Goal: Task Accomplishment & Management: Use online tool/utility

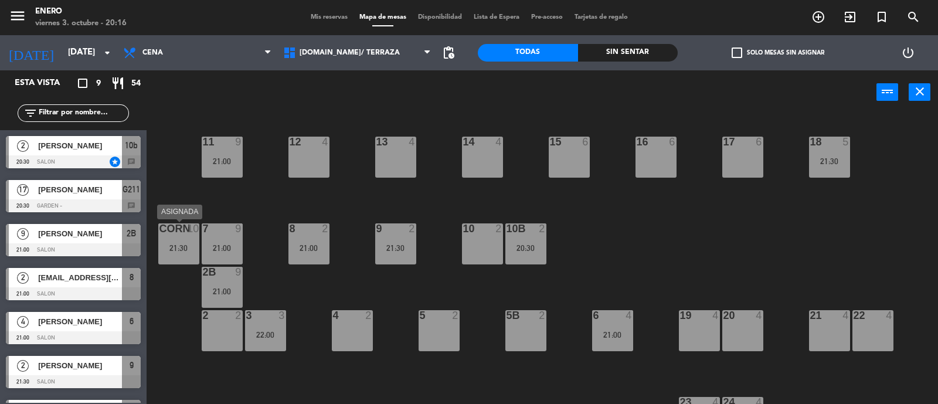
click at [170, 249] on div "21:30" at bounding box center [178, 248] width 41 height 8
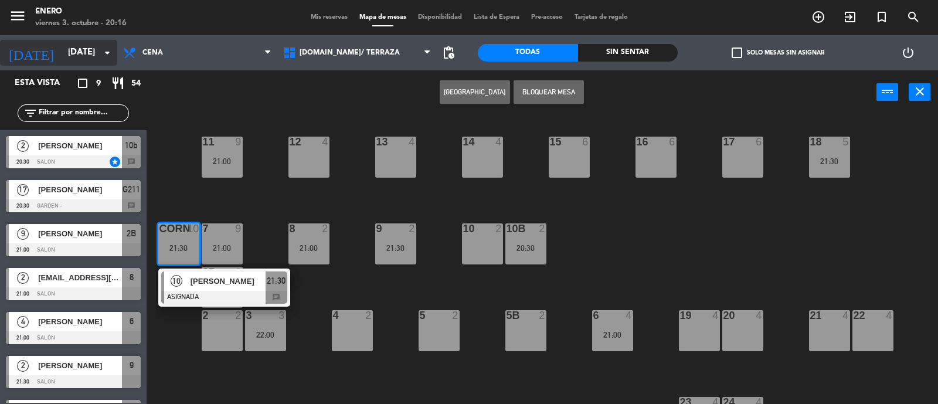
click at [89, 53] on input "[DATE]" at bounding box center [118, 53] width 113 height 22
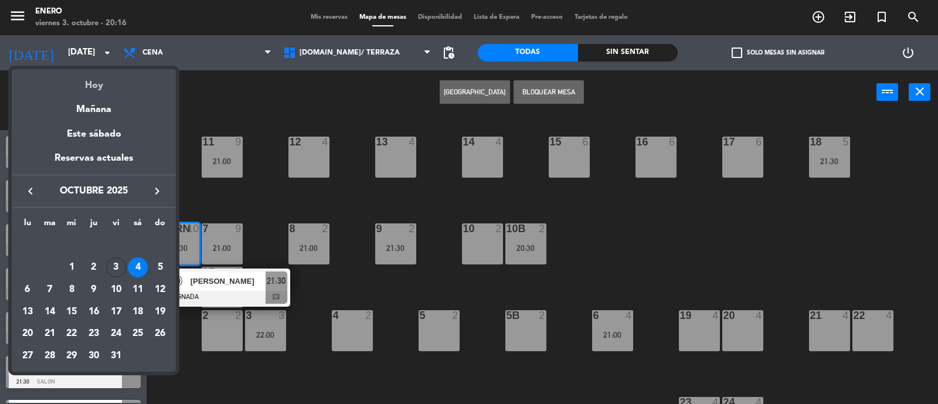
click at [103, 92] on div "Hoy" at bounding box center [94, 81] width 164 height 24
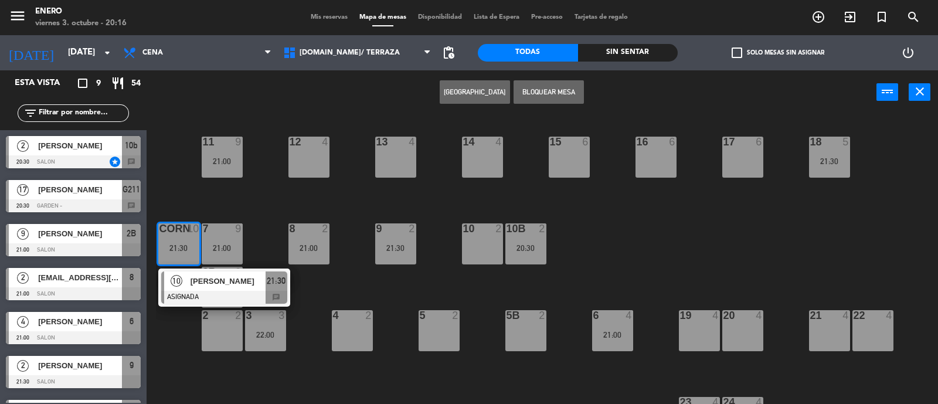
type input "[DATE]"
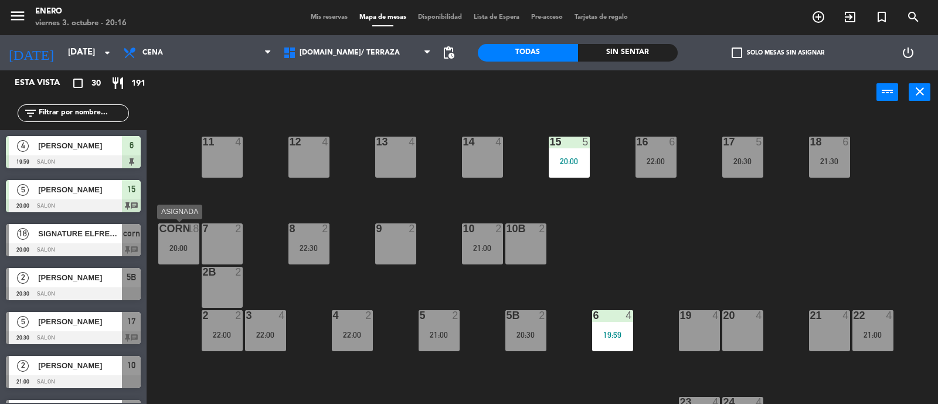
click at [170, 245] on div "20:00" at bounding box center [178, 248] width 41 height 8
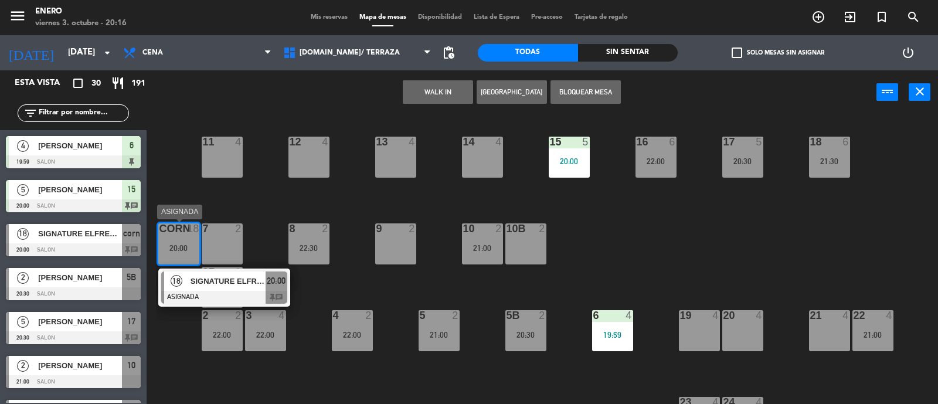
click at [246, 281] on span "SIGNATURE ELFREEDES" at bounding box center [228, 281] width 75 height 12
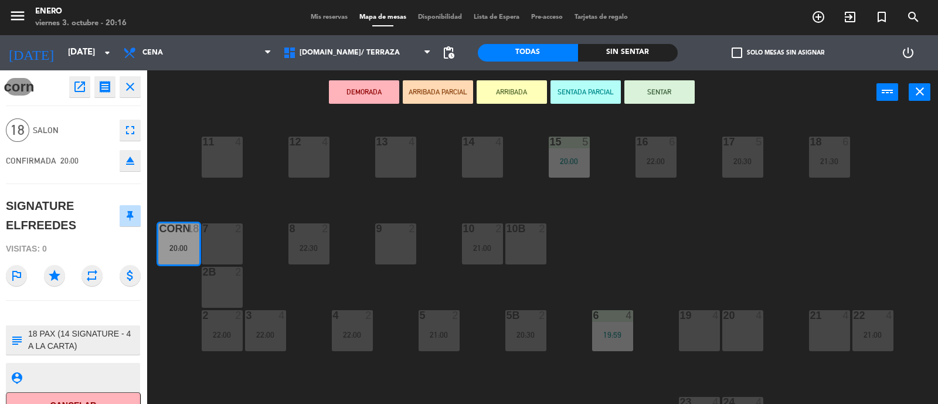
click at [660, 98] on button "SENTAR" at bounding box center [660, 91] width 70 height 23
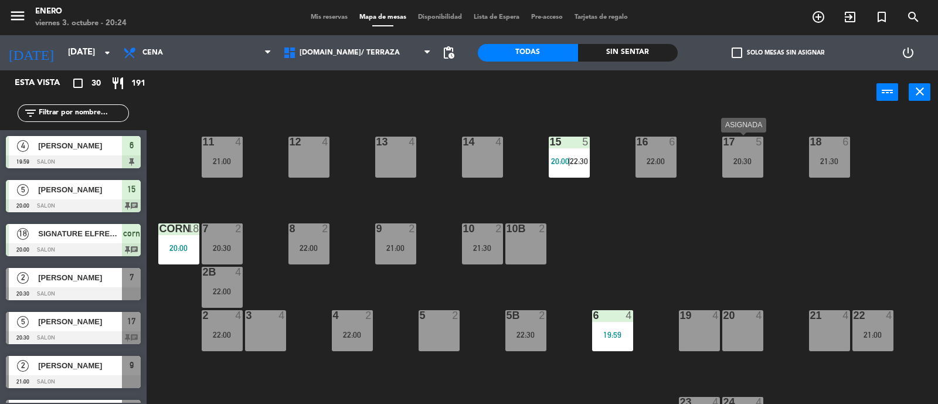
click at [746, 161] on div "20:30" at bounding box center [743, 161] width 41 height 8
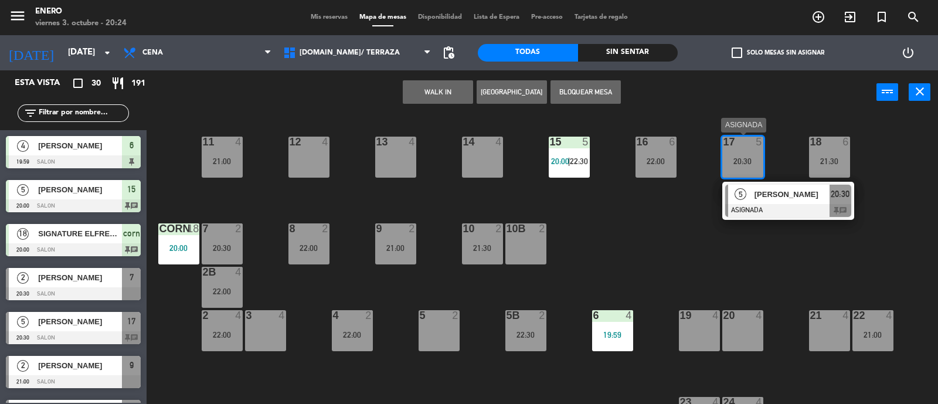
drag, startPoint x: 765, startPoint y: 189, endPoint x: 815, endPoint y: 219, distance: 58.1
click at [765, 192] on div "5 [PERSON_NAME] ASIGNADA 20:30 chat" at bounding box center [789, 201] width 150 height 38
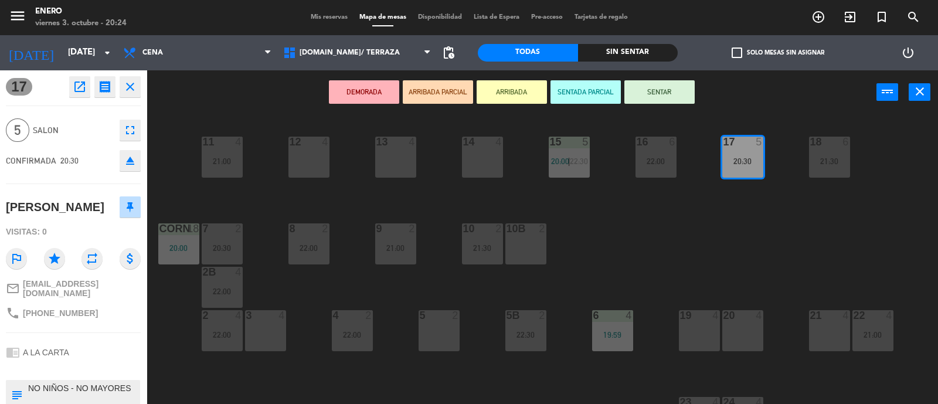
drag, startPoint x: 673, startPoint y: 92, endPoint x: 692, endPoint y: 148, distance: 59.4
click at [673, 93] on button "SENTAR" at bounding box center [660, 91] width 70 height 23
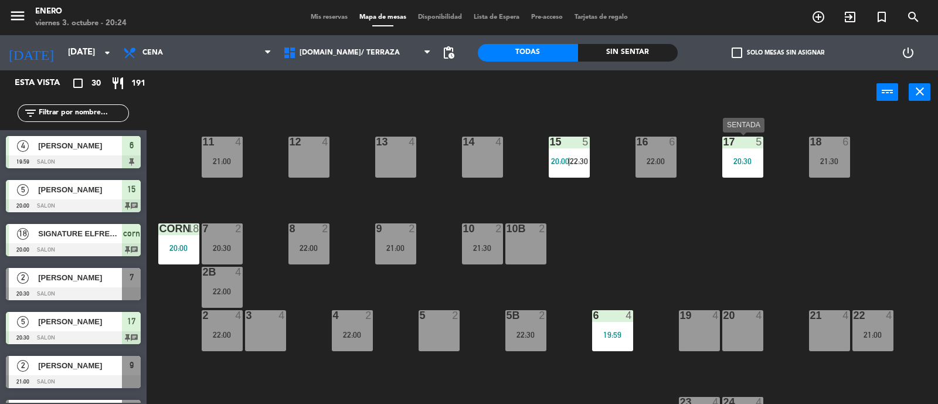
click at [752, 164] on div "20:30" at bounding box center [743, 161] width 41 height 8
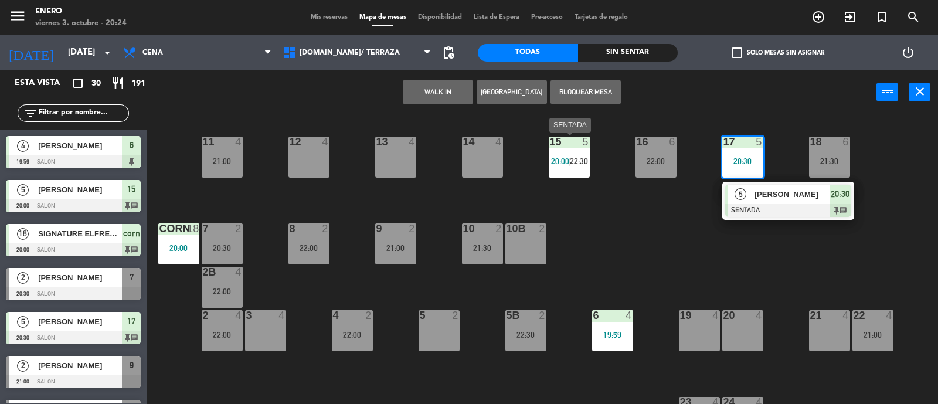
click at [579, 161] on span "22:30" at bounding box center [579, 161] width 18 height 9
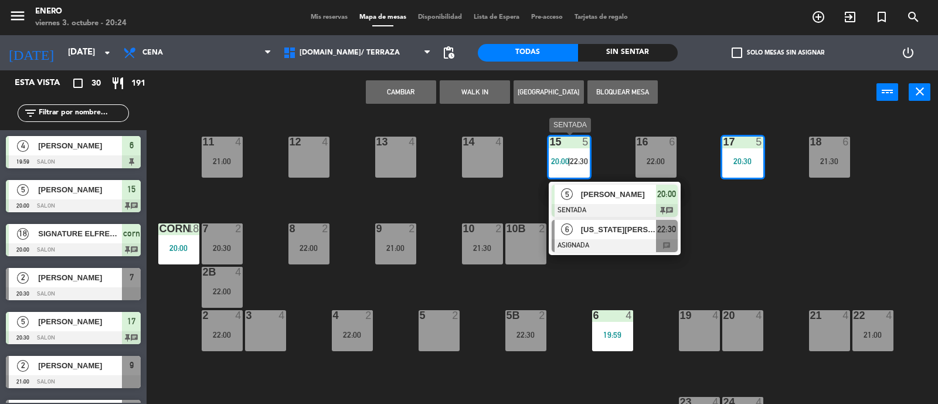
click at [611, 228] on span "[US_STATE][PERSON_NAME]" at bounding box center [618, 229] width 75 height 12
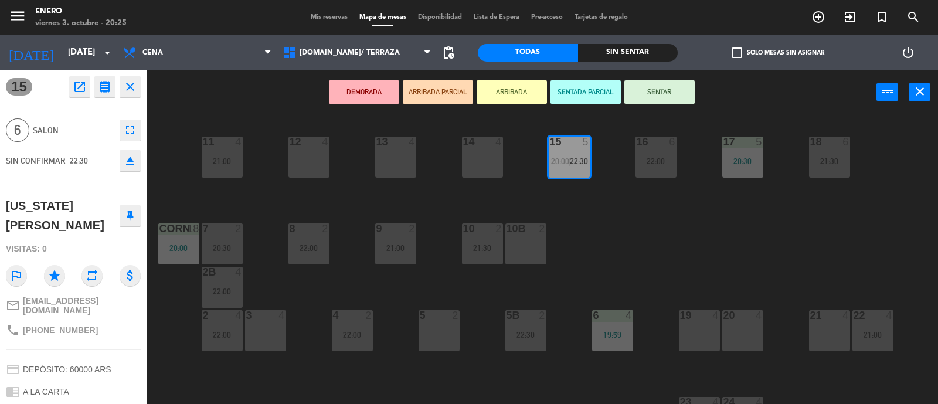
click at [134, 171] on div "SIN CONFIRMAR 22:30 eject" at bounding box center [73, 160] width 135 height 29
click at [131, 168] on button "eject" at bounding box center [130, 160] width 21 height 21
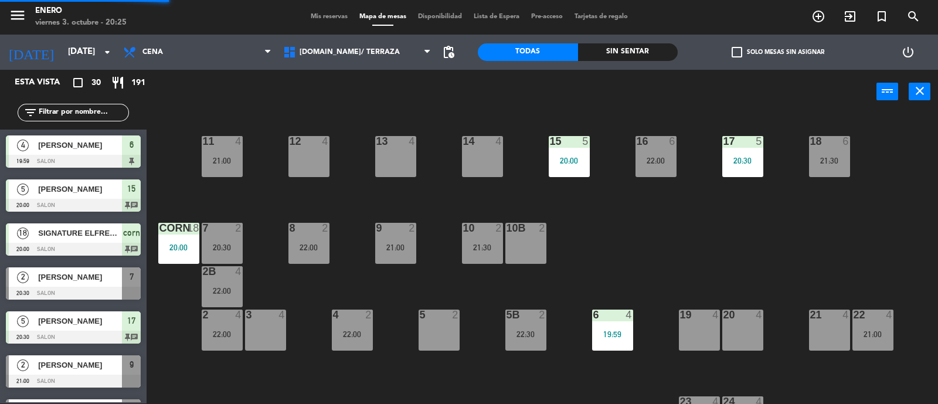
scroll to position [422, 0]
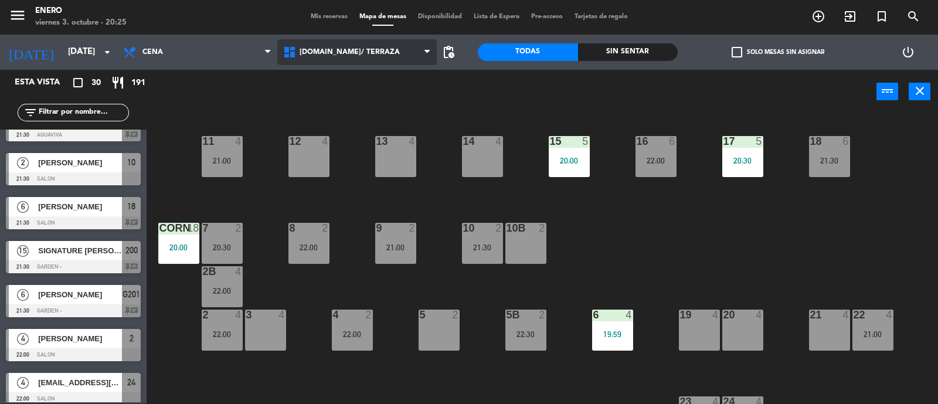
drag, startPoint x: 372, startPoint y: 54, endPoint x: 384, endPoint y: 82, distance: 30.5
click at [379, 60] on span "[DOMAIN_NAME]/ TERRAZA" at bounding box center [357, 52] width 160 height 26
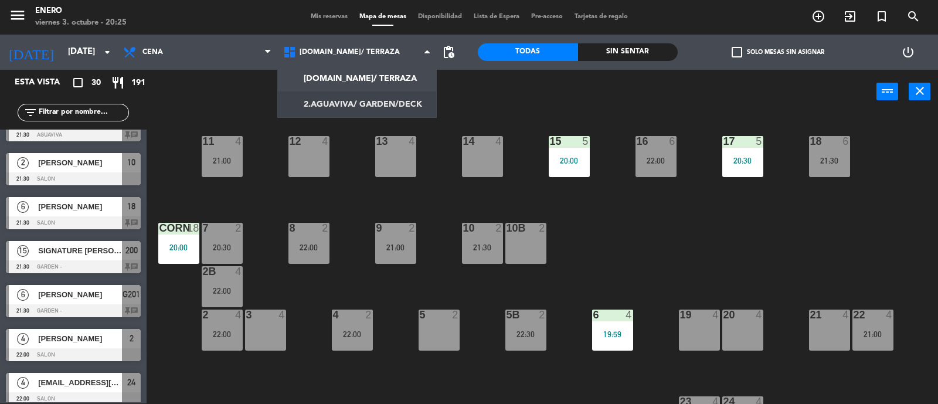
click at [381, 106] on ng-component "menu Enero [DATE] 3. octubre - 20:25 Mis reservas Mapa de mesas Disponibilidad …" at bounding box center [469, 201] width 938 height 405
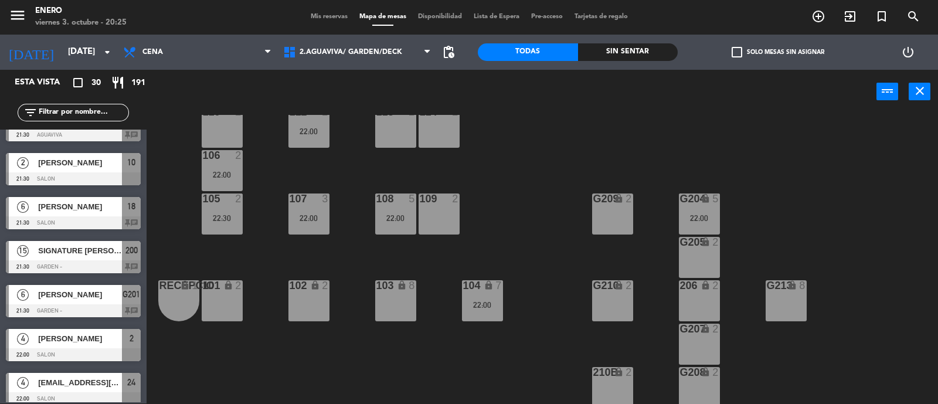
scroll to position [146, 0]
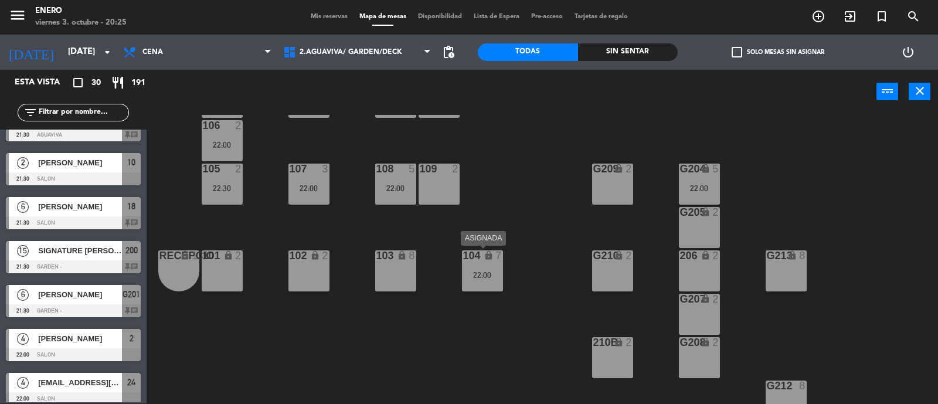
click at [495, 273] on div "22:00" at bounding box center [482, 275] width 41 height 8
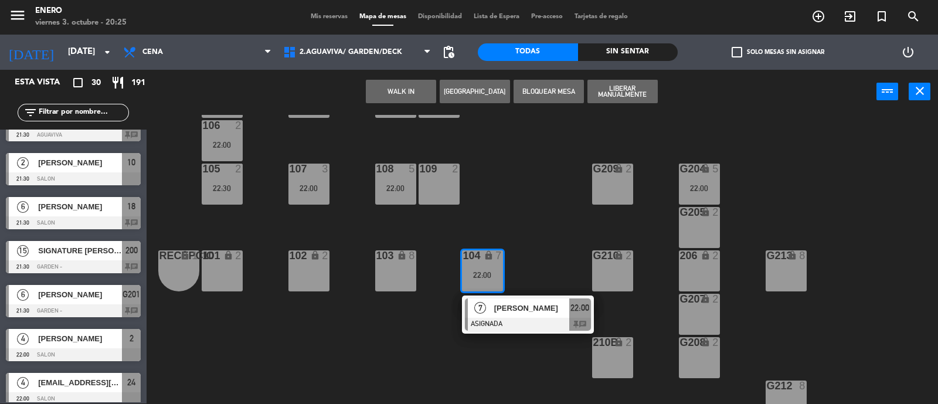
scroll to position [0, 0]
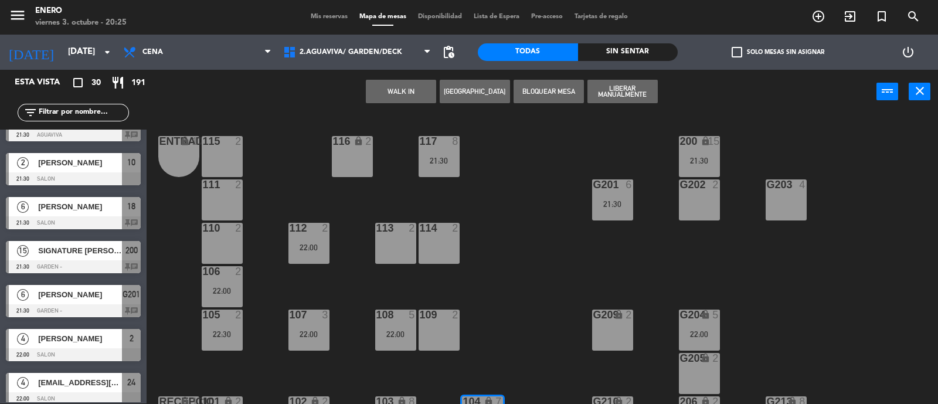
click at [217, 162] on div "115 2" at bounding box center [222, 156] width 41 height 41
click at [395, 80] on button "Mover" at bounding box center [401, 91] width 70 height 23
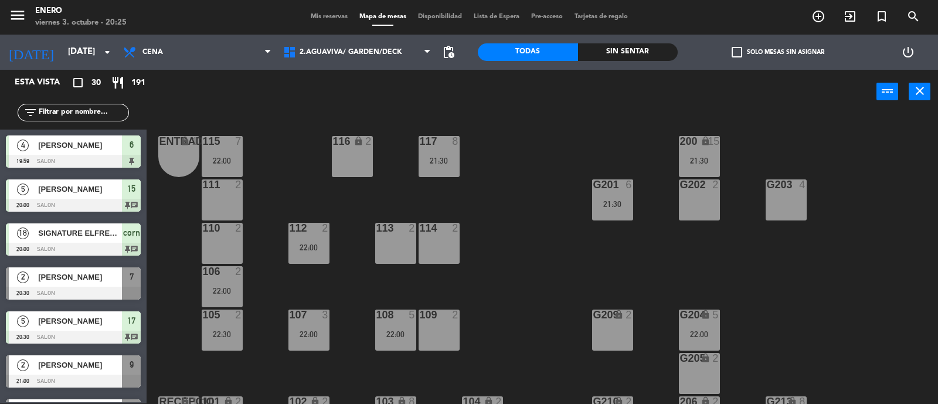
click at [80, 116] on input "text" at bounding box center [83, 112] width 91 height 13
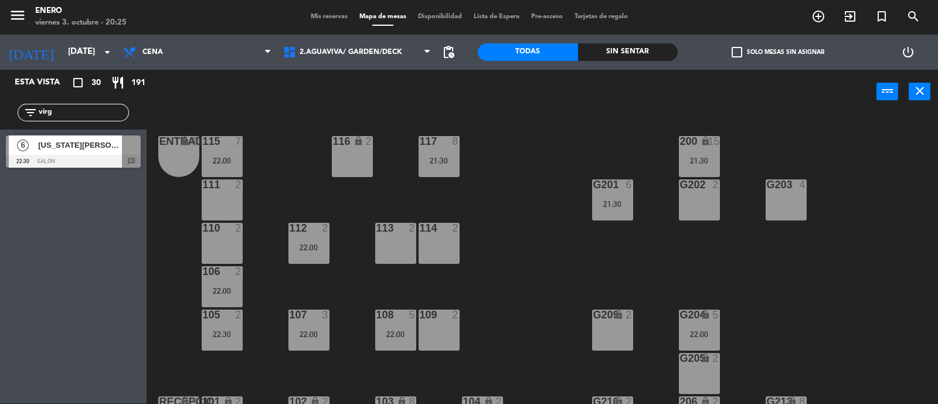
type input "virg"
click at [66, 181] on div "Esta vista crop_square 30 restaurant 191 filter_list virg 6 [US_STATE][PERSON_N…" at bounding box center [73, 237] width 147 height 334
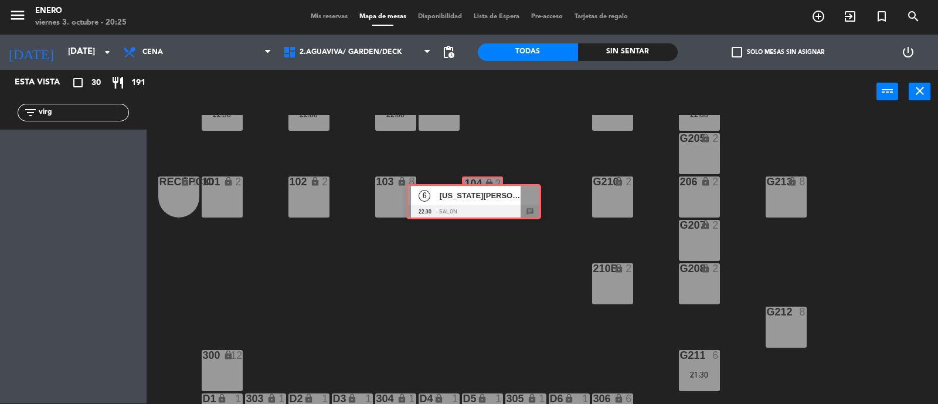
drag, startPoint x: 91, startPoint y: 147, endPoint x: 493, endPoint y: 196, distance: 404.8
click at [493, 196] on div "Esta vista crop_square 30 restaurant 191 filter_list virg 6 [US_STATE][PERSON_N…" at bounding box center [469, 237] width 938 height 335
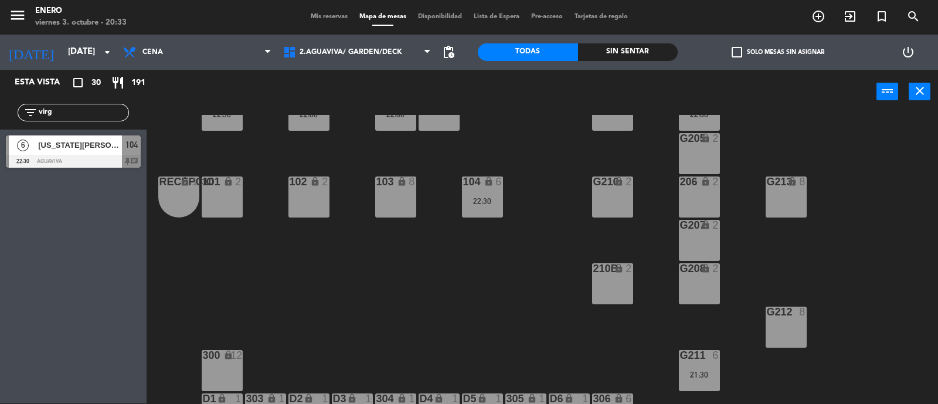
drag, startPoint x: 70, startPoint y: 113, endPoint x: 0, endPoint y: 117, distance: 70.5
click at [0, 117] on div "filter_list virg" at bounding box center [73, 113] width 147 height 34
